Goal: Find specific page/section: Find specific page/section

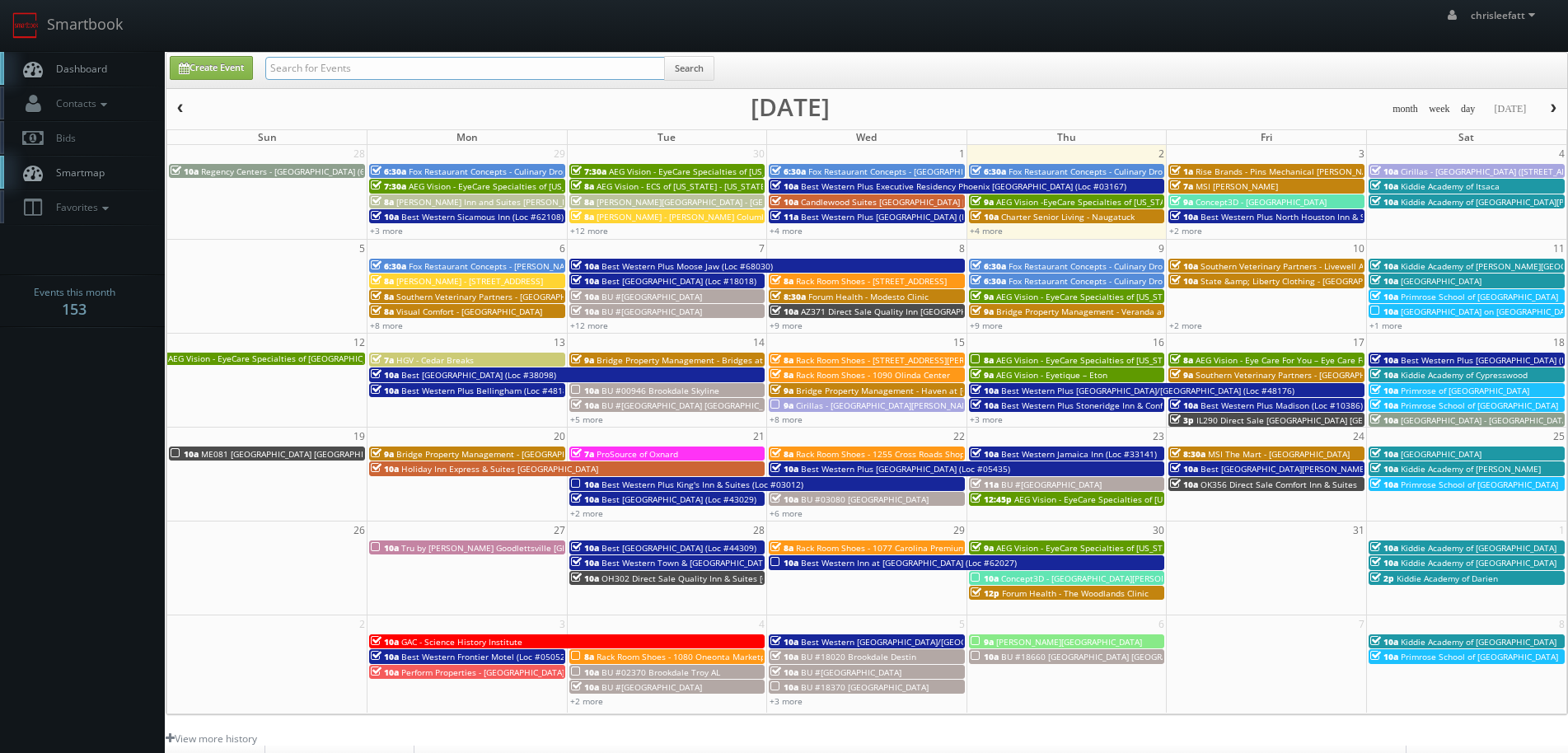
click at [344, 63] on input "text" at bounding box center [465, 68] width 400 height 23
type input "fired grill new albany"
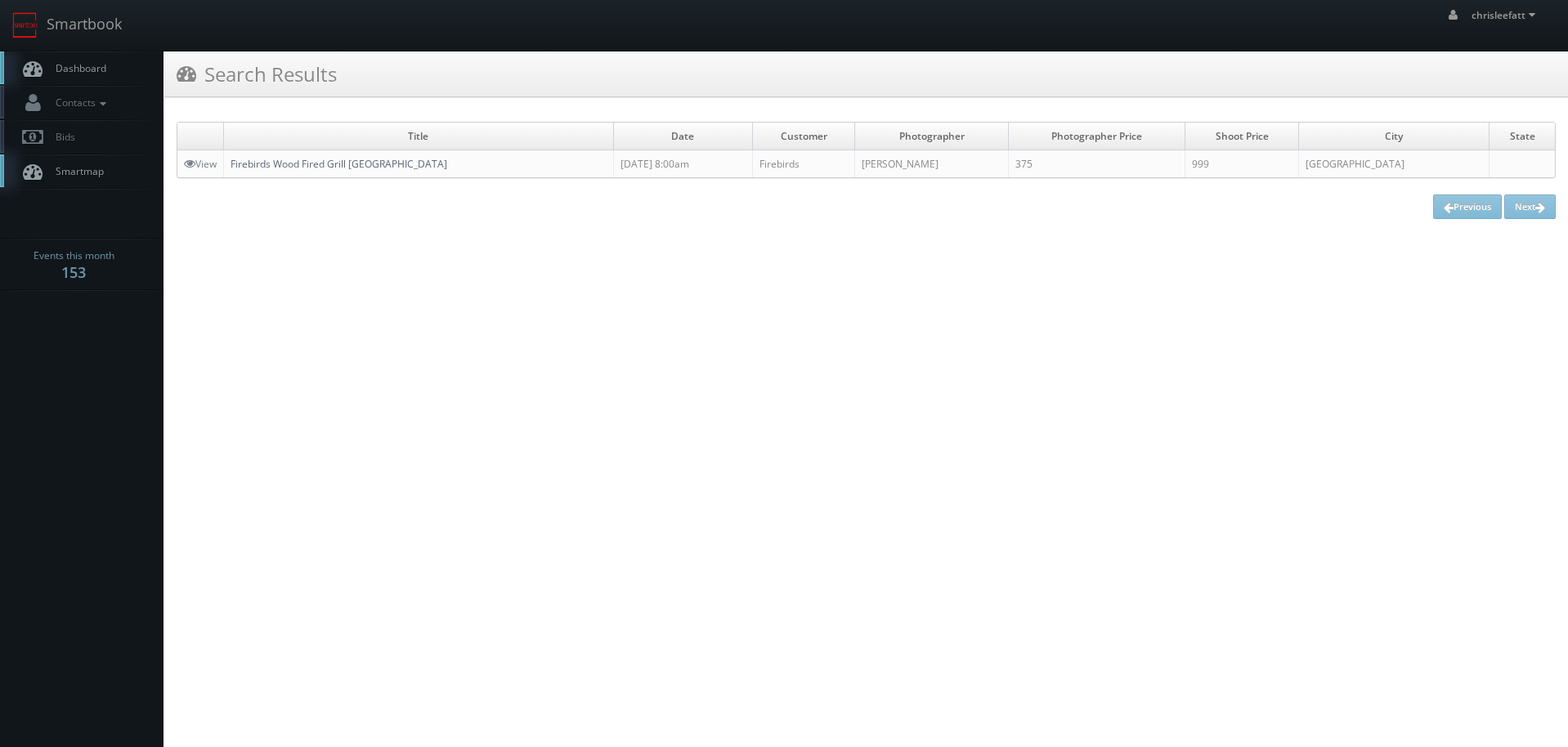
click at [357, 164] on link "Firebirds Wood Fired Grill New Albany" at bounding box center [338, 163] width 216 height 14
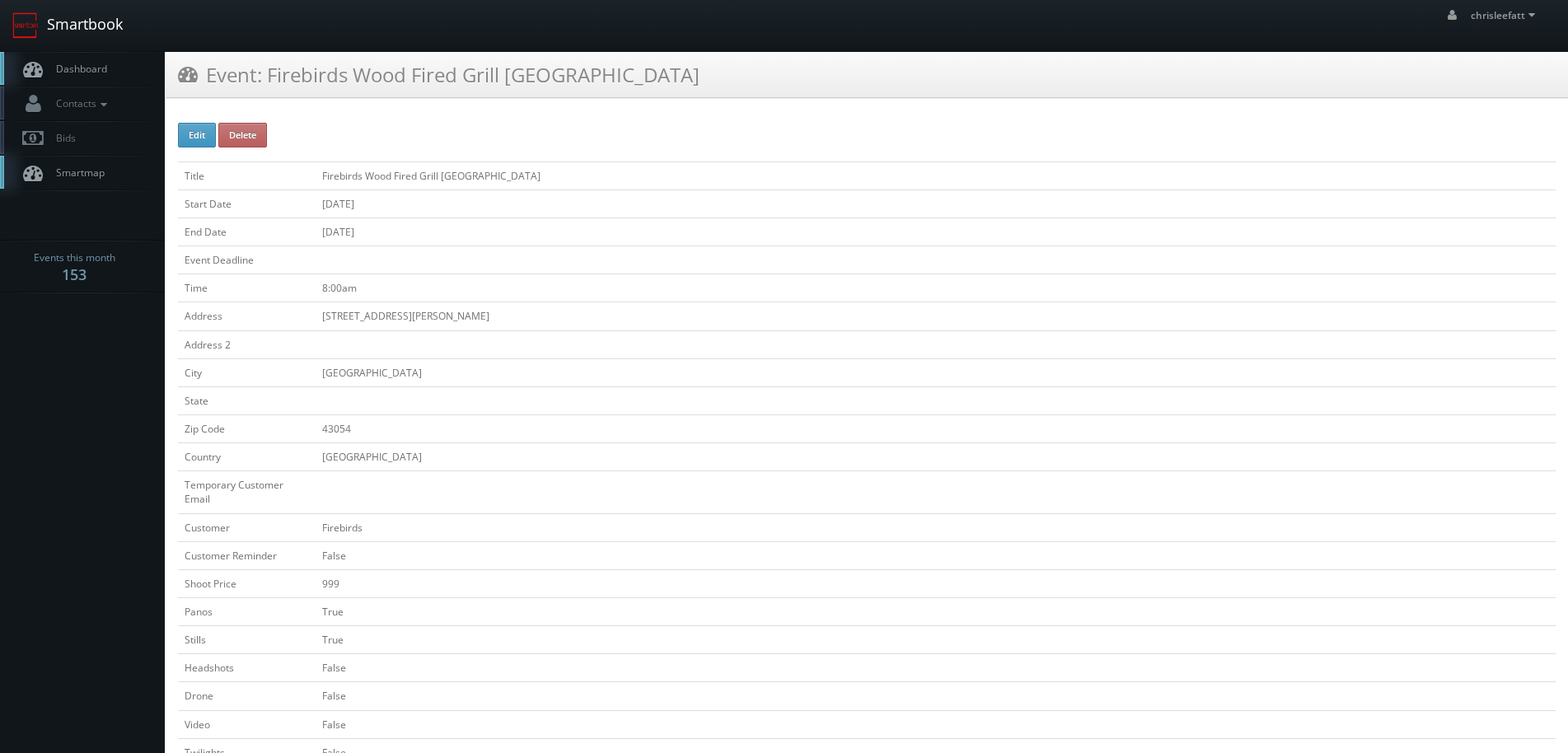
click at [115, 25] on link "Smartbook" at bounding box center [67, 26] width 135 height 51
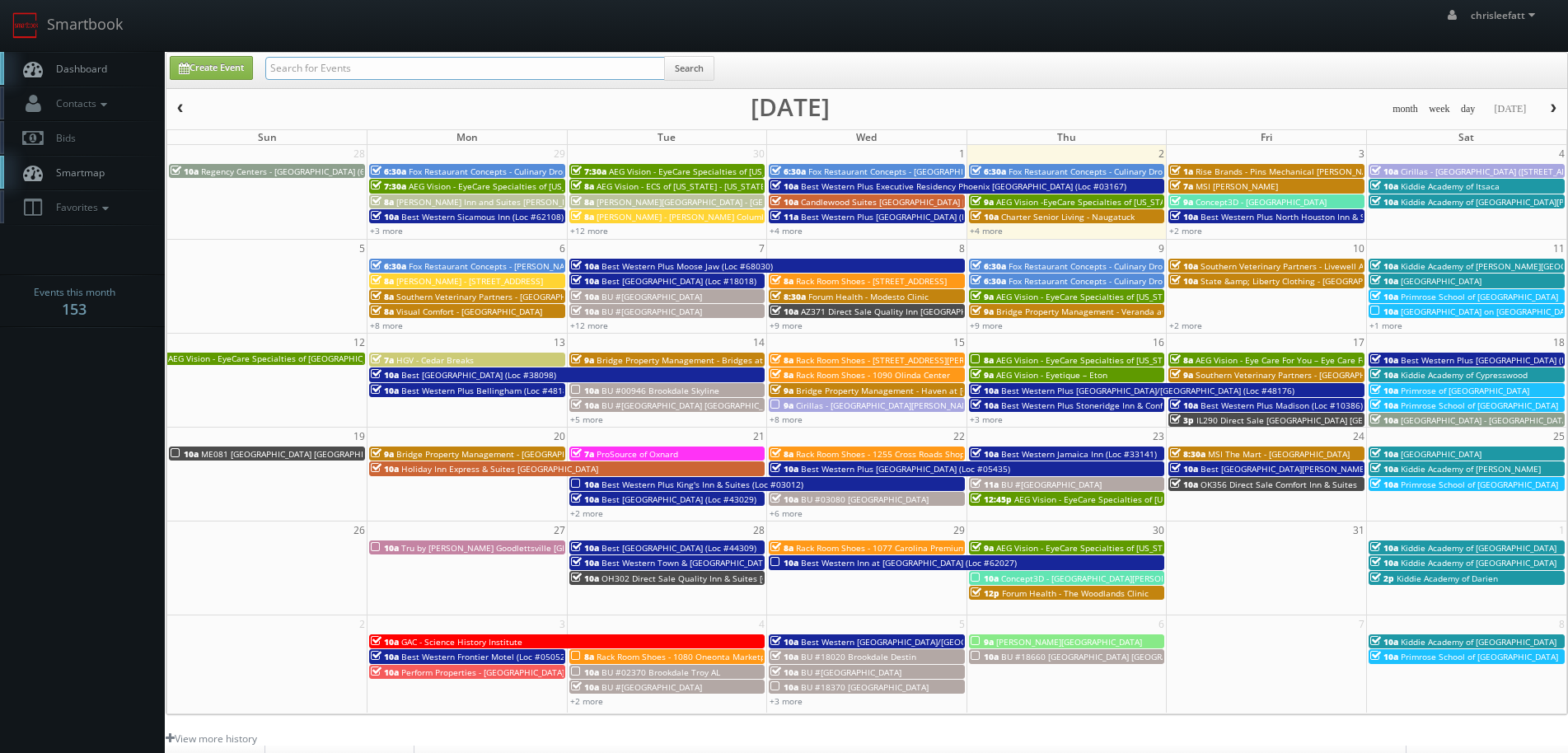
click at [322, 72] on input "text" at bounding box center [465, 68] width 400 height 23
type input "MO005"
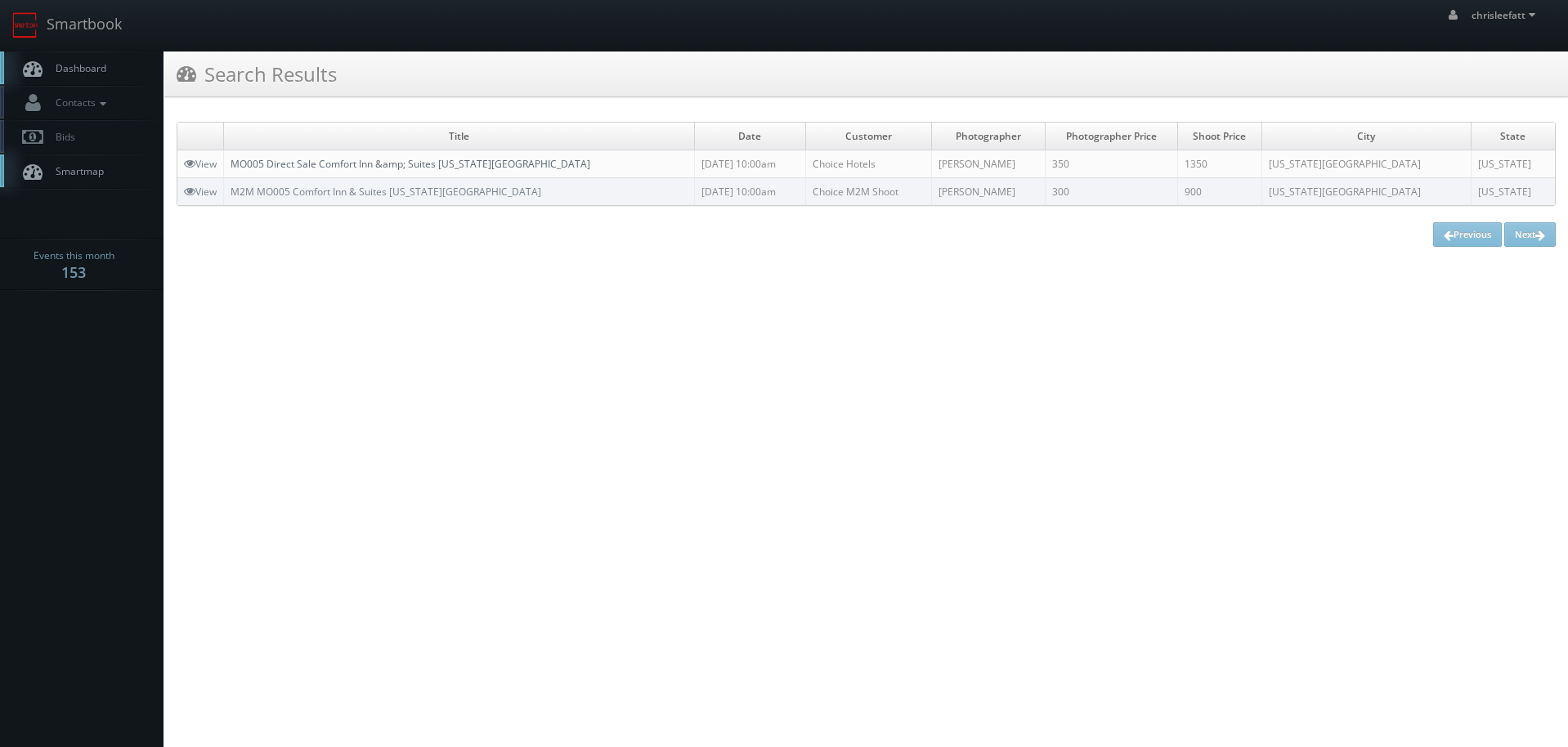
click at [366, 168] on link "MO005 Direct Sale Comfort Inn &amp; Suites Kansas City Northeast" at bounding box center [410, 163] width 360 height 14
